Goal: Navigation & Orientation: Find specific page/section

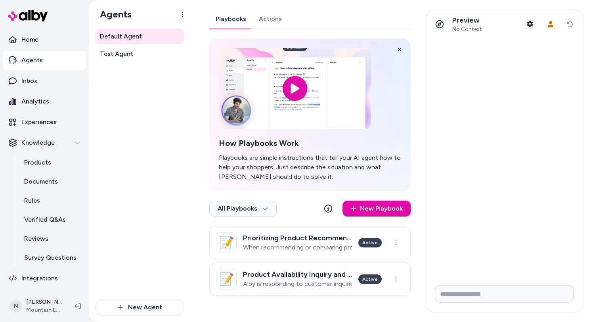
click at [261, 197] on div "All Playbooks New Playbook" at bounding box center [309, 210] width 201 height 32
click at [261, 208] on html "Home Agents Inbox Analytics Experiences Knowledge Products Documents Rules Veri…" at bounding box center [296, 161] width 593 height 322
click at [252, 244] on div "Archived" at bounding box center [242, 244] width 62 height 16
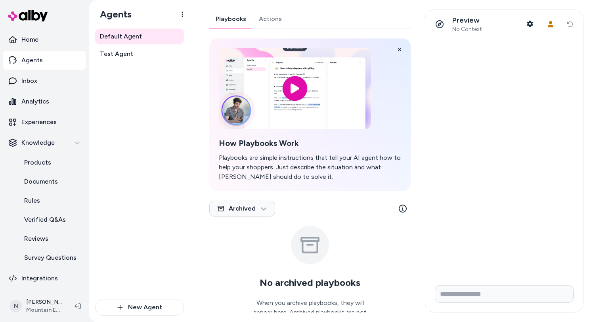
click at [262, 219] on div "Archived" at bounding box center [309, 210] width 201 height 32
click at [262, 212] on html "Home Agents Inbox Analytics Experiences Knowledge Products Documents Rules Veri…" at bounding box center [296, 161] width 593 height 322
click at [256, 229] on div "All Playbooks" at bounding box center [241, 228] width 61 height 16
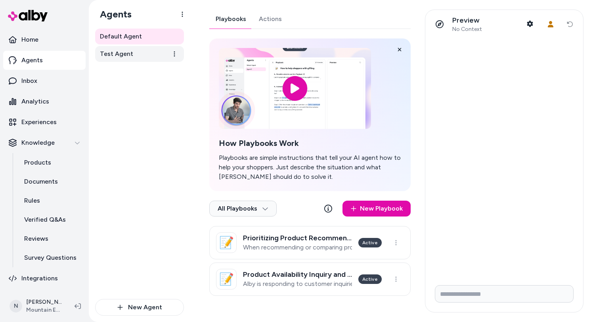
click at [133, 53] on link "Test Agent" at bounding box center [139, 54] width 89 height 16
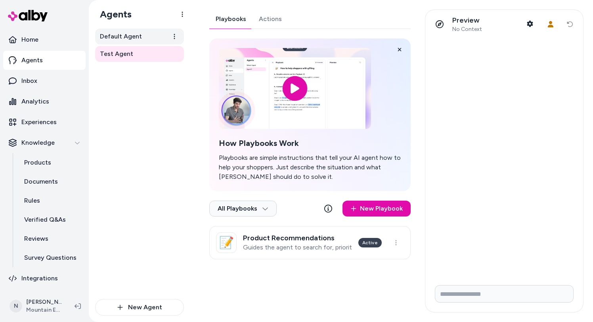
click at [152, 40] on link "Default Agent" at bounding box center [139, 37] width 89 height 16
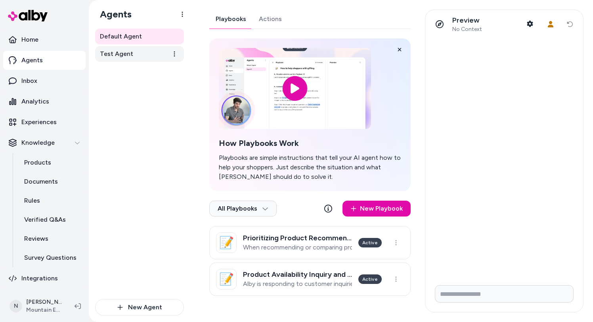
click at [135, 55] on link "Test Agent" at bounding box center [139, 54] width 89 height 16
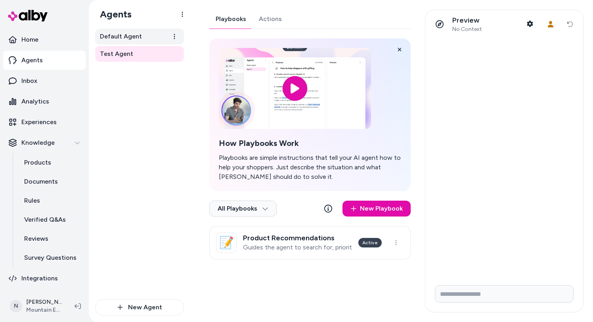
click at [128, 36] on span "Default Agent" at bounding box center [121, 37] width 42 height 10
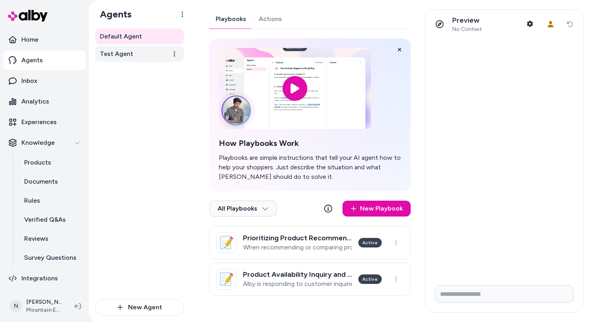
click at [131, 49] on link "Test Agent" at bounding box center [139, 54] width 89 height 16
